Goal: Task Accomplishment & Management: Complete application form

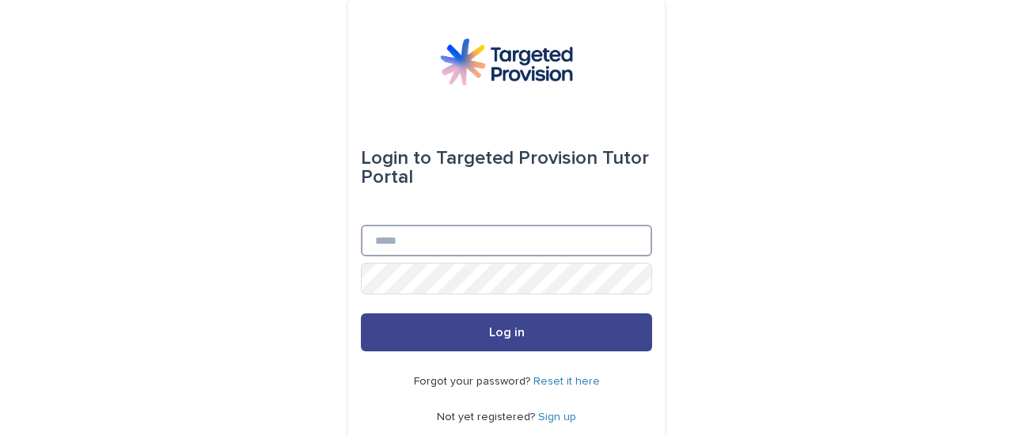
type input "**********"
click at [475, 349] on button "Log in" at bounding box center [506, 332] width 291 height 38
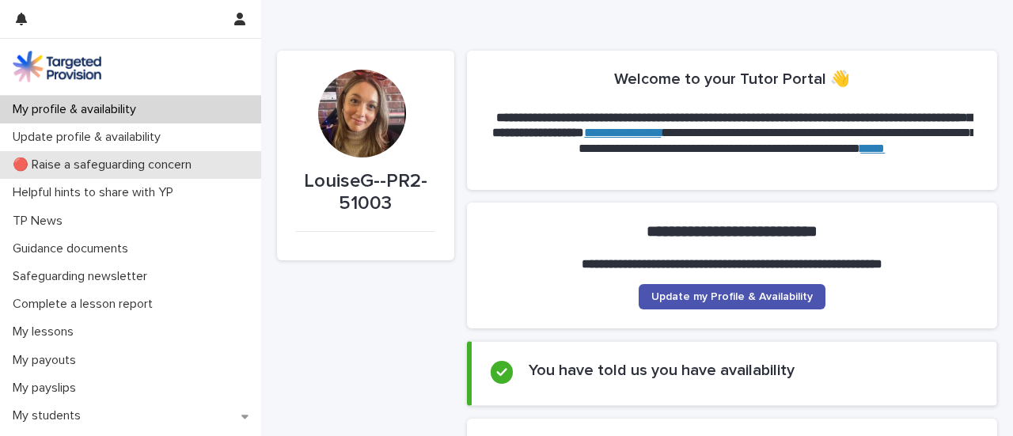
click at [113, 157] on p "🔴 Raise a safeguarding concern" at bounding box center [105, 164] width 198 height 15
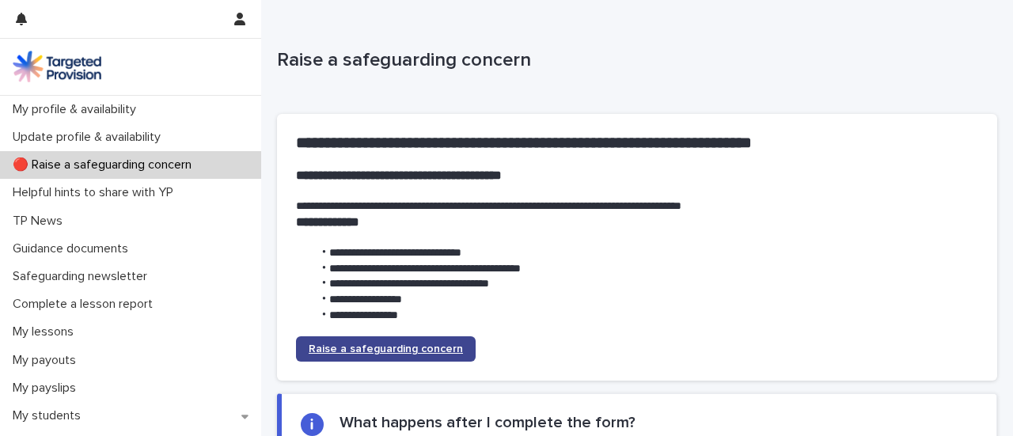
click at [414, 346] on span "Raise a safeguarding concern" at bounding box center [386, 348] width 154 height 11
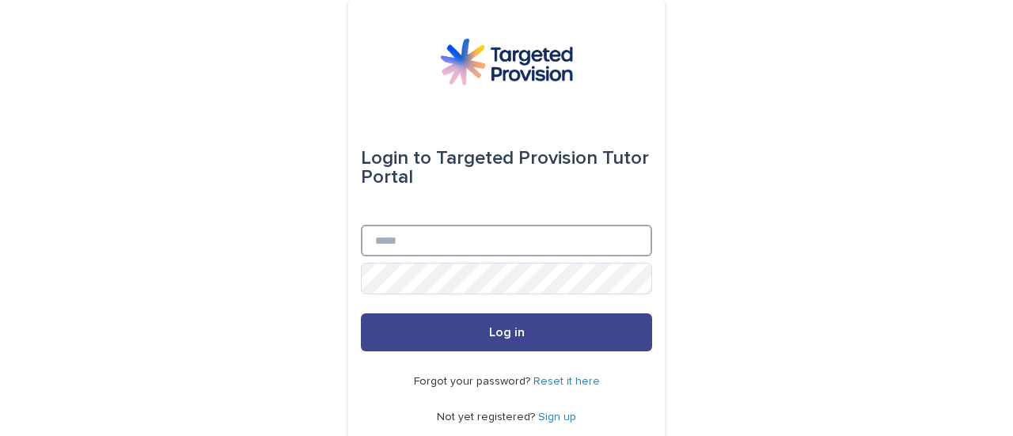
type input "**********"
click at [431, 330] on button "Log in" at bounding box center [506, 332] width 291 height 38
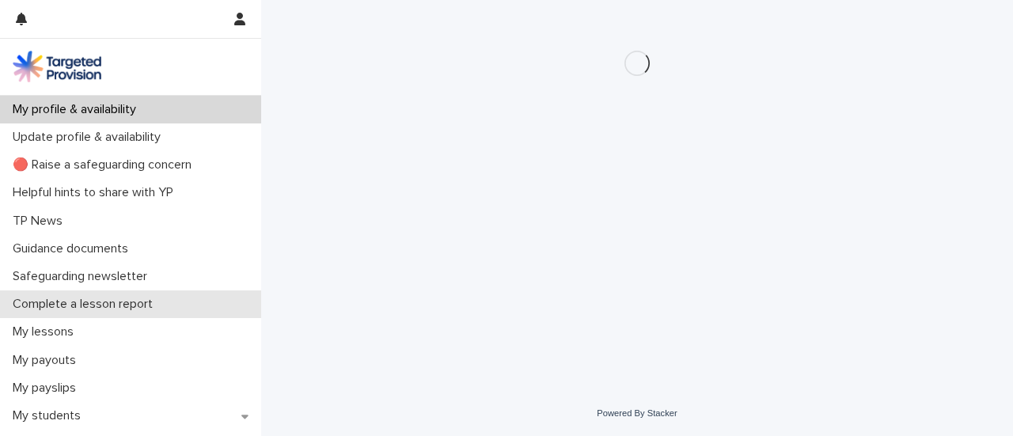
click at [134, 307] on p "Complete a lesson report" at bounding box center [85, 304] width 159 height 15
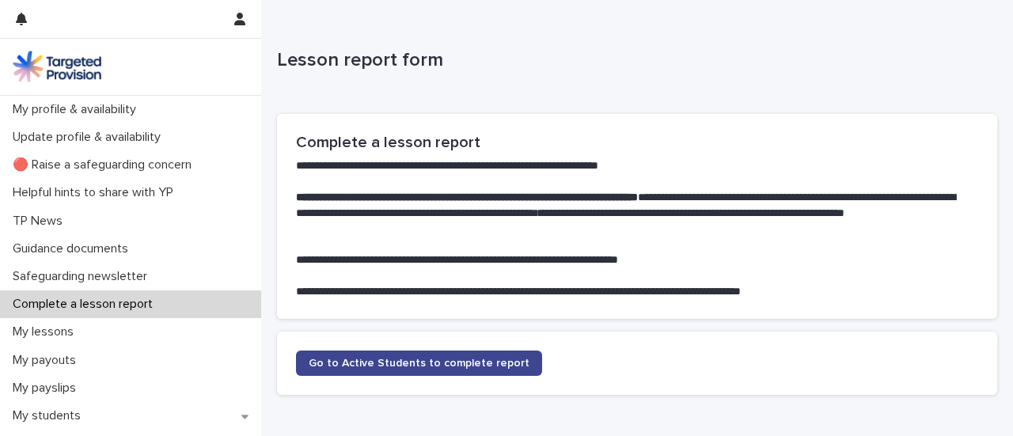
click at [443, 361] on span "Go to Active Students to complete report" at bounding box center [419, 363] width 221 height 11
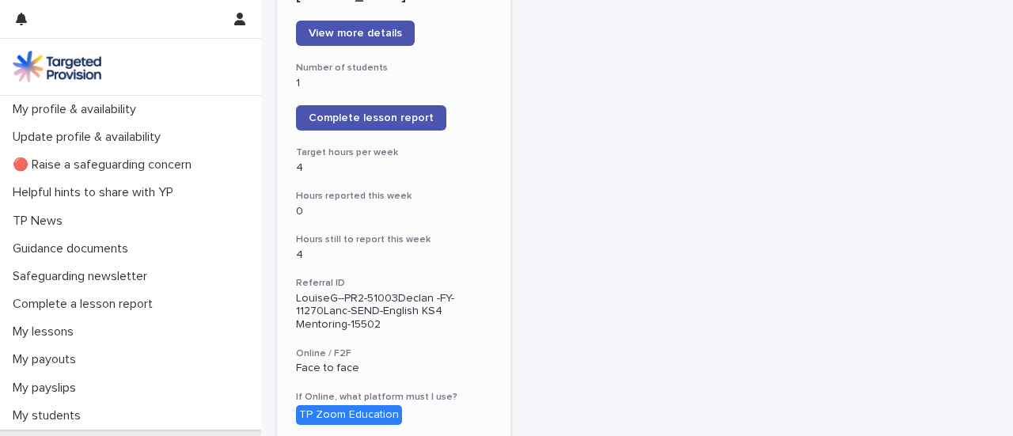
scroll to position [269, 0]
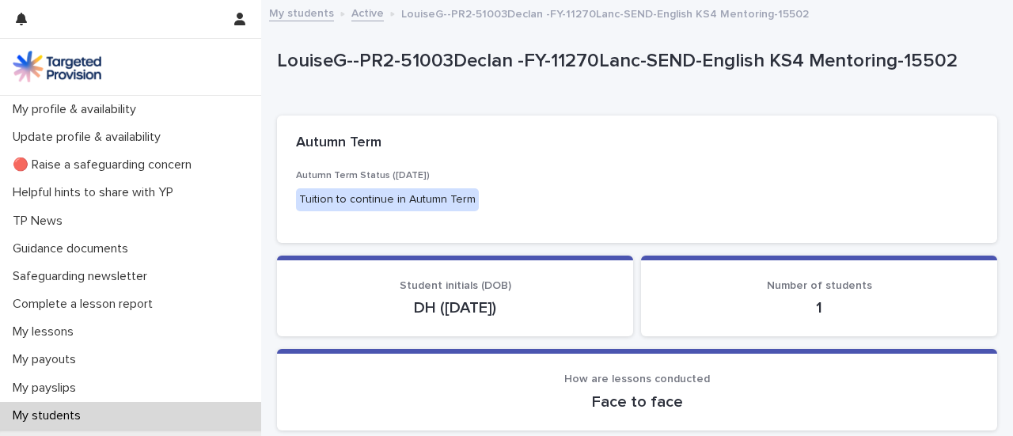
scroll to position [28, 0]
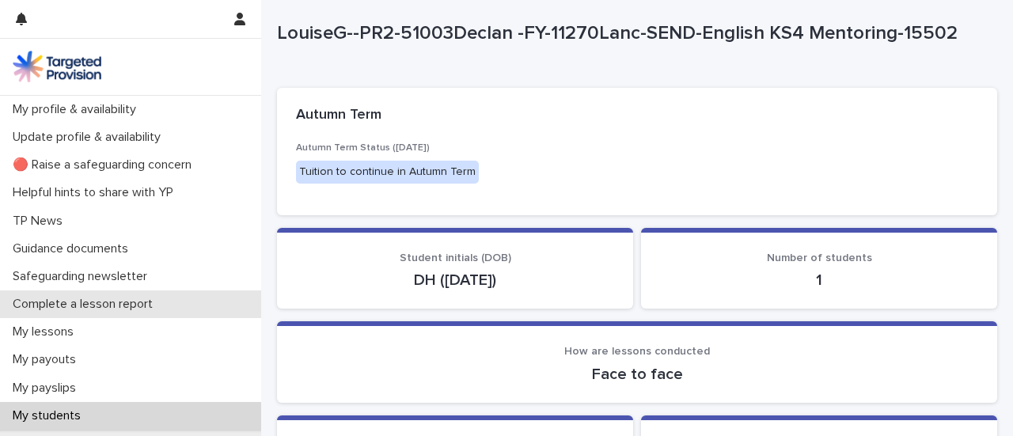
click at [97, 317] on div "Complete a lesson report" at bounding box center [130, 304] width 261 height 28
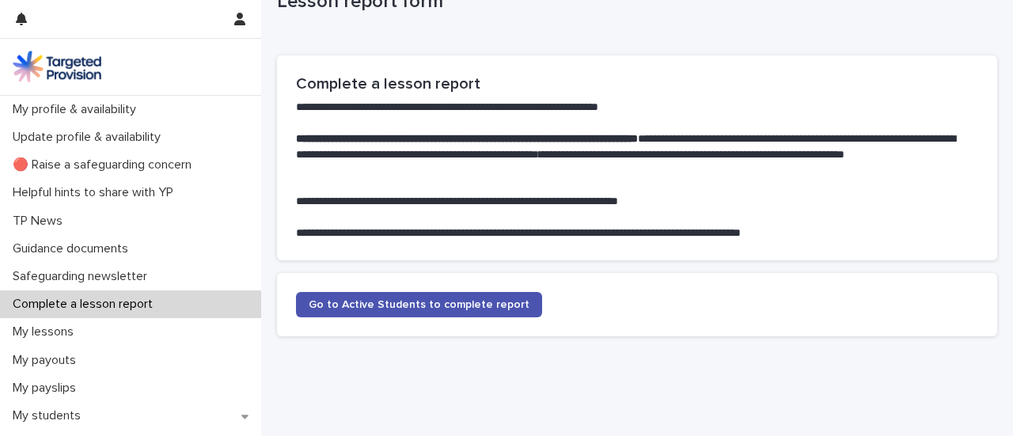
scroll to position [95, 0]
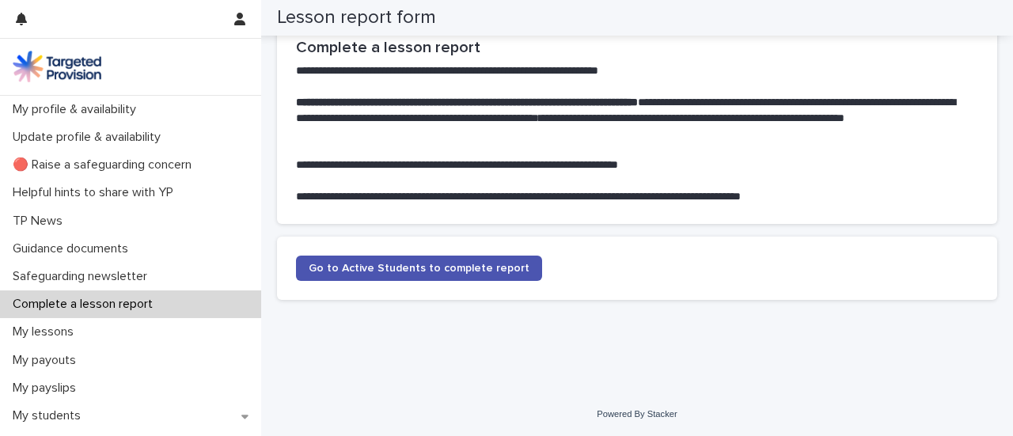
click at [481, 285] on section "Go to Active Students to complete report" at bounding box center [637, 268] width 720 height 63
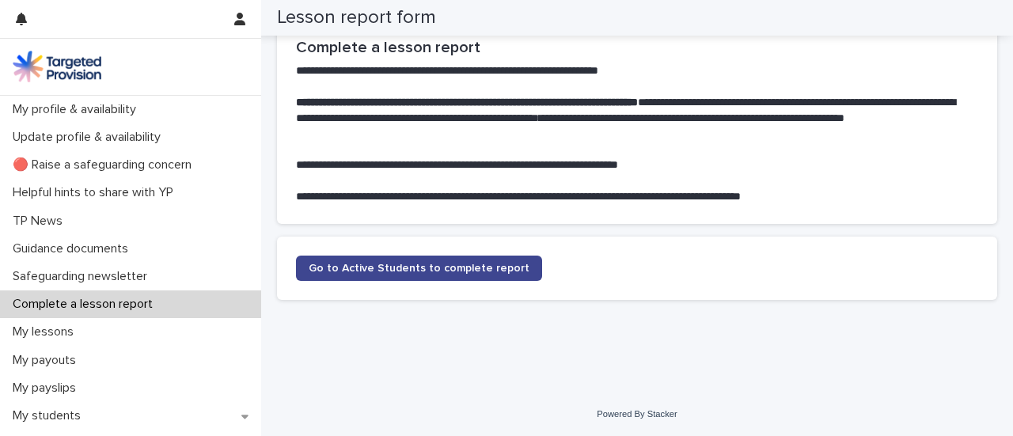
click at [479, 274] on link "Go to Active Students to complete report" at bounding box center [419, 268] width 246 height 25
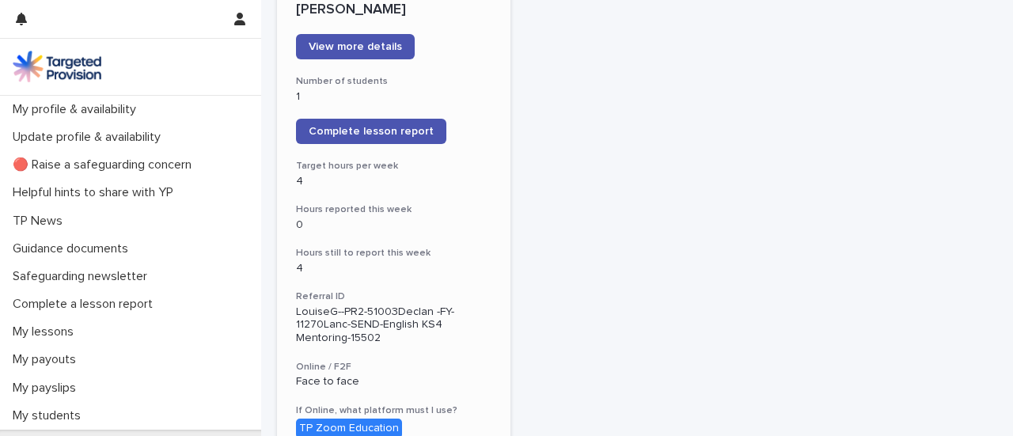
scroll to position [229, 0]
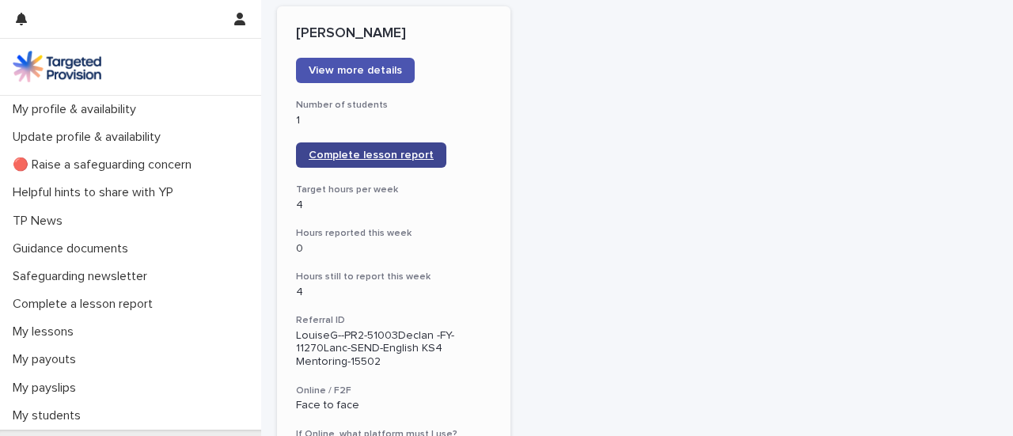
click at [415, 157] on span "Complete lesson report" at bounding box center [371, 155] width 125 height 11
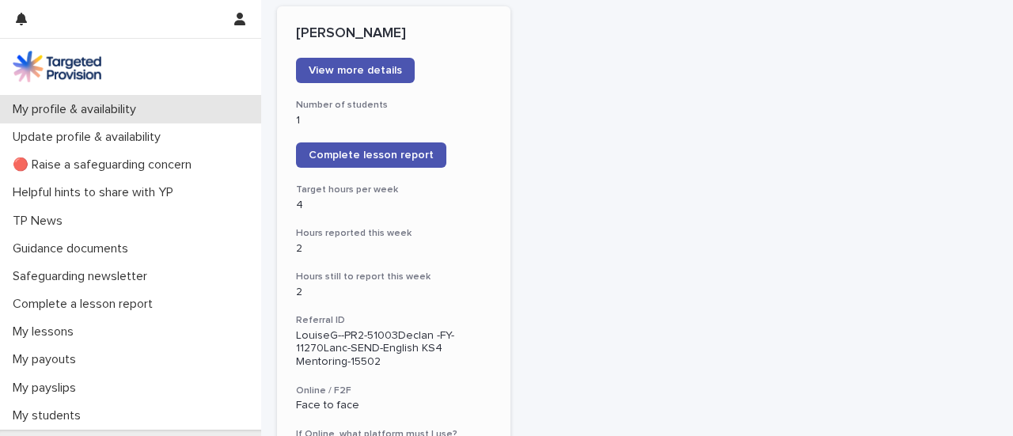
click at [123, 111] on p "My profile & availability" at bounding box center [77, 109] width 142 height 15
